Goal: Find specific page/section: Find specific page/section

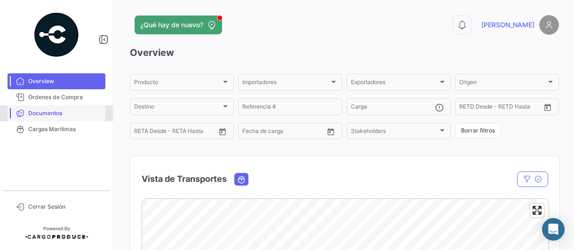
click at [41, 114] on span "Documentos" at bounding box center [64, 113] width 73 height 8
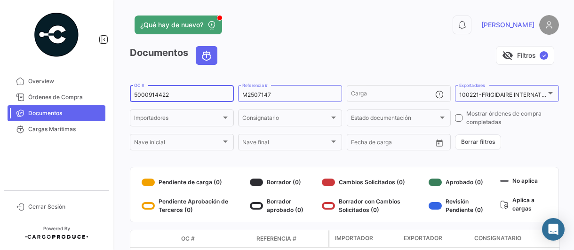
click at [175, 97] on input "5000914422" at bounding box center [182, 95] width 96 height 7
type input "5000919344"
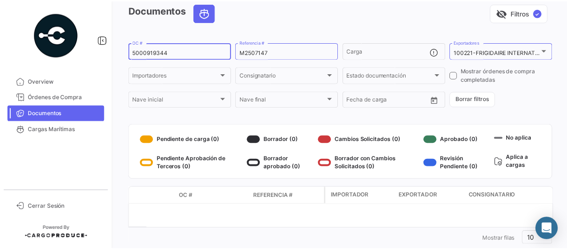
scroll to position [63, 0]
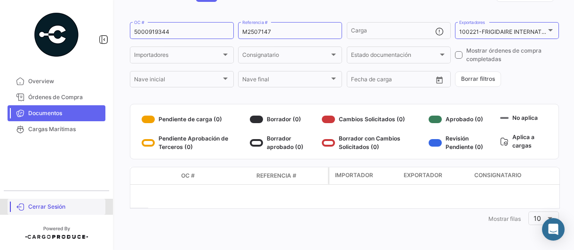
click at [31, 206] on span "Cerrar Sesión" at bounding box center [64, 207] width 73 height 8
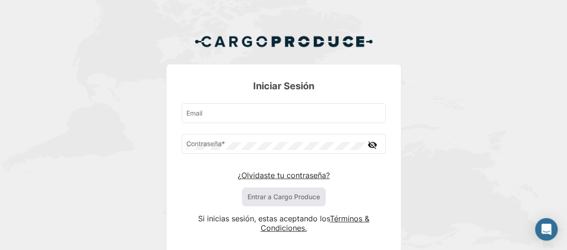
type input "[PERSON_NAME][EMAIL_ADDRESS][PERSON_NAME][DOMAIN_NAME]"
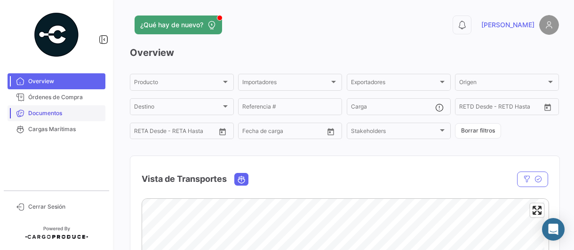
drag, startPoint x: 61, startPoint y: 118, endPoint x: 88, endPoint y: 114, distance: 26.6
click at [61, 118] on link "Documentos" at bounding box center [57, 113] width 98 height 16
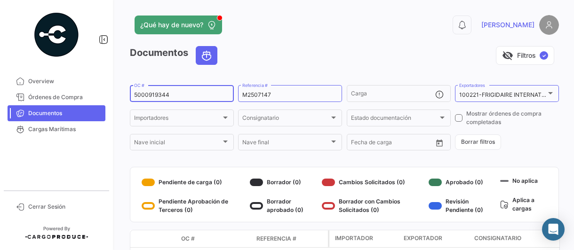
click at [180, 97] on input "5000919344" at bounding box center [182, 95] width 96 height 7
type input "5000919314"
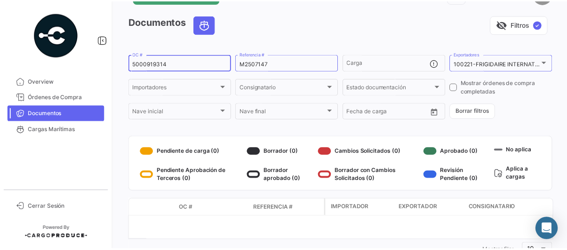
scroll to position [63, 0]
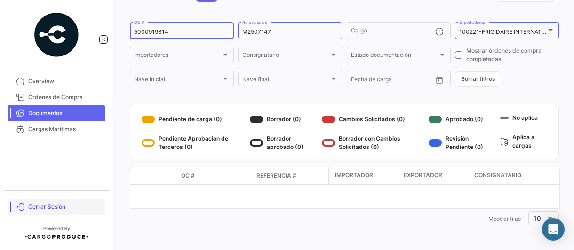
click at [28, 206] on link "Cerrar Sesión" at bounding box center [57, 207] width 98 height 16
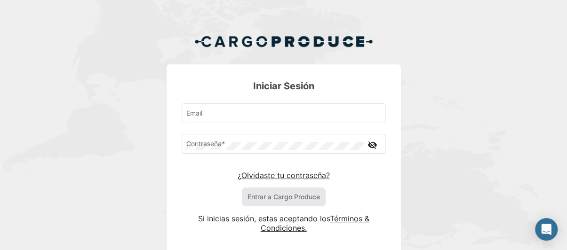
type input "[PERSON_NAME][EMAIL_ADDRESS][PERSON_NAME][DOMAIN_NAME]"
